Goal: Information Seeking & Learning: Check status

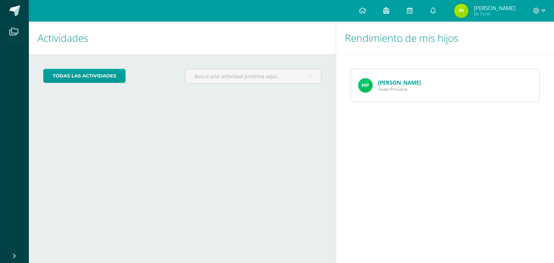
click at [398, 10] on link at bounding box center [386, 11] width 23 height 22
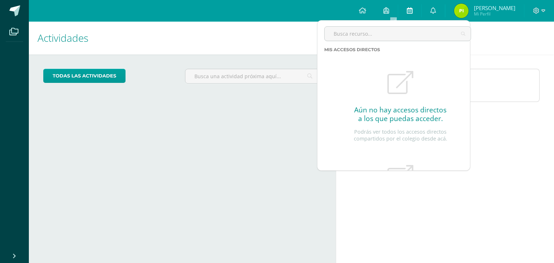
click at [412, 12] on icon at bounding box center [410, 10] width 6 height 6
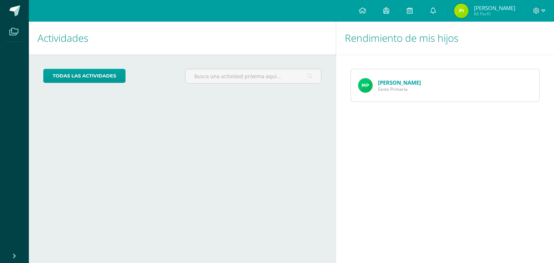
click at [10, 25] on span at bounding box center [14, 31] width 16 height 16
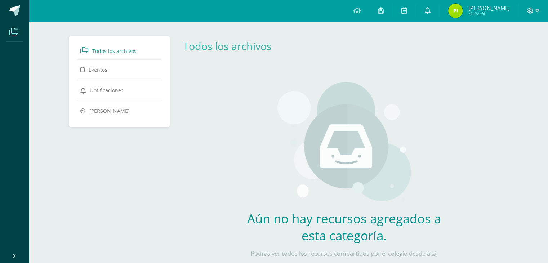
click at [140, 50] on link "Todos los archivos" at bounding box center [119, 50] width 79 height 13
click at [472, 9] on span "Milton Pineda Mi Perfil" at bounding box center [479, 11] width 64 height 14
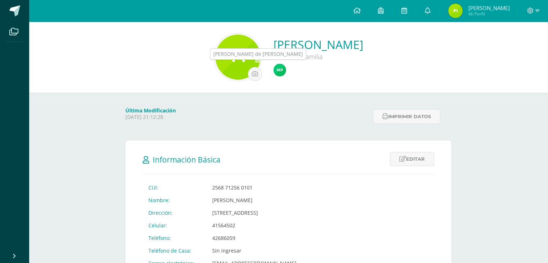
click at [274, 74] on img at bounding box center [280, 70] width 13 height 13
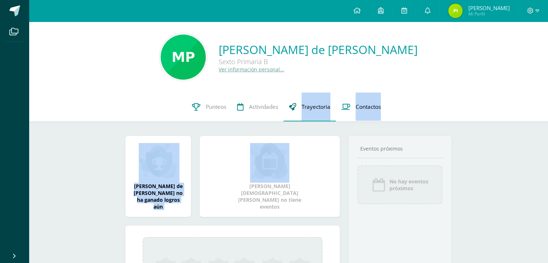
drag, startPoint x: 267, startPoint y: 134, endPoint x: 293, endPoint y: 109, distance: 36.5
click at [293, 109] on div "Matías de Jesús Pineda González Sexto Primaria B Ver información personal... 0 …" at bounding box center [288, 192] width 519 height 340
click at [296, 106] on link "Trayectoria" at bounding box center [310, 107] width 52 height 29
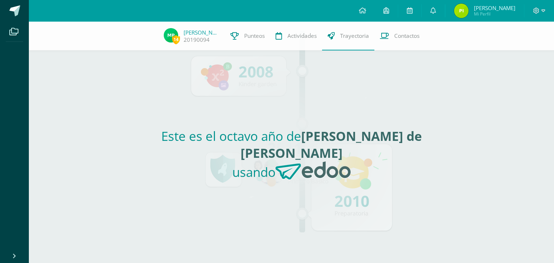
click at [132, 91] on div "Este es el octavo año [PERSON_NAME] de [PERSON_NAME] usando" at bounding box center [291, 156] width 332 height 213
click at [288, 35] on span "Actividades" at bounding box center [301, 36] width 29 height 8
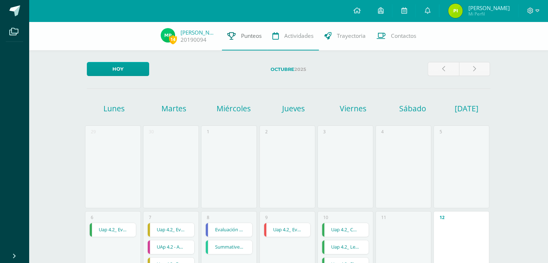
click at [264, 41] on link "Punteos" at bounding box center [244, 36] width 45 height 29
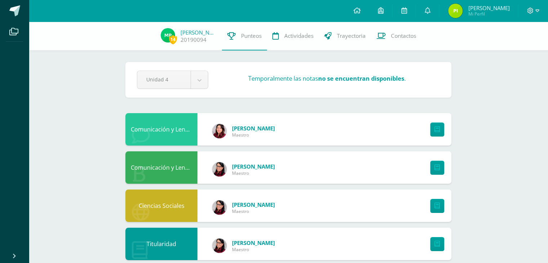
drag, startPoint x: 540, startPoint y: 77, endPoint x: 552, endPoint y: 120, distance: 45.0
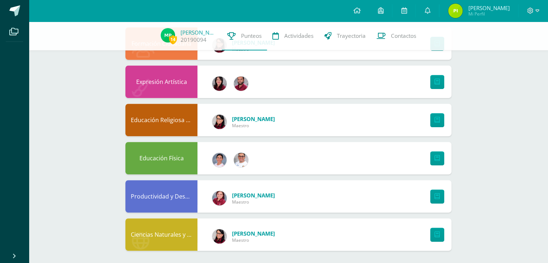
scroll to position [267, 0]
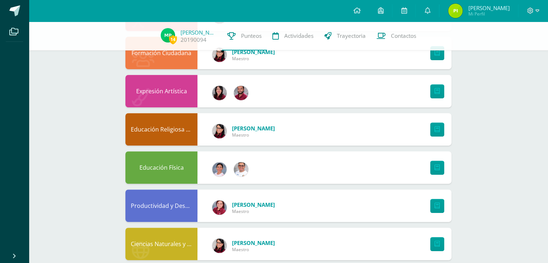
click at [180, 202] on div "Productividad y Desarrollo" at bounding box center [161, 206] width 72 height 32
click at [431, 198] on div at bounding box center [436, 206] width 32 height 32
click at [433, 207] on link at bounding box center [437, 206] width 14 height 14
